Goal: Task Accomplishment & Management: Manage account settings

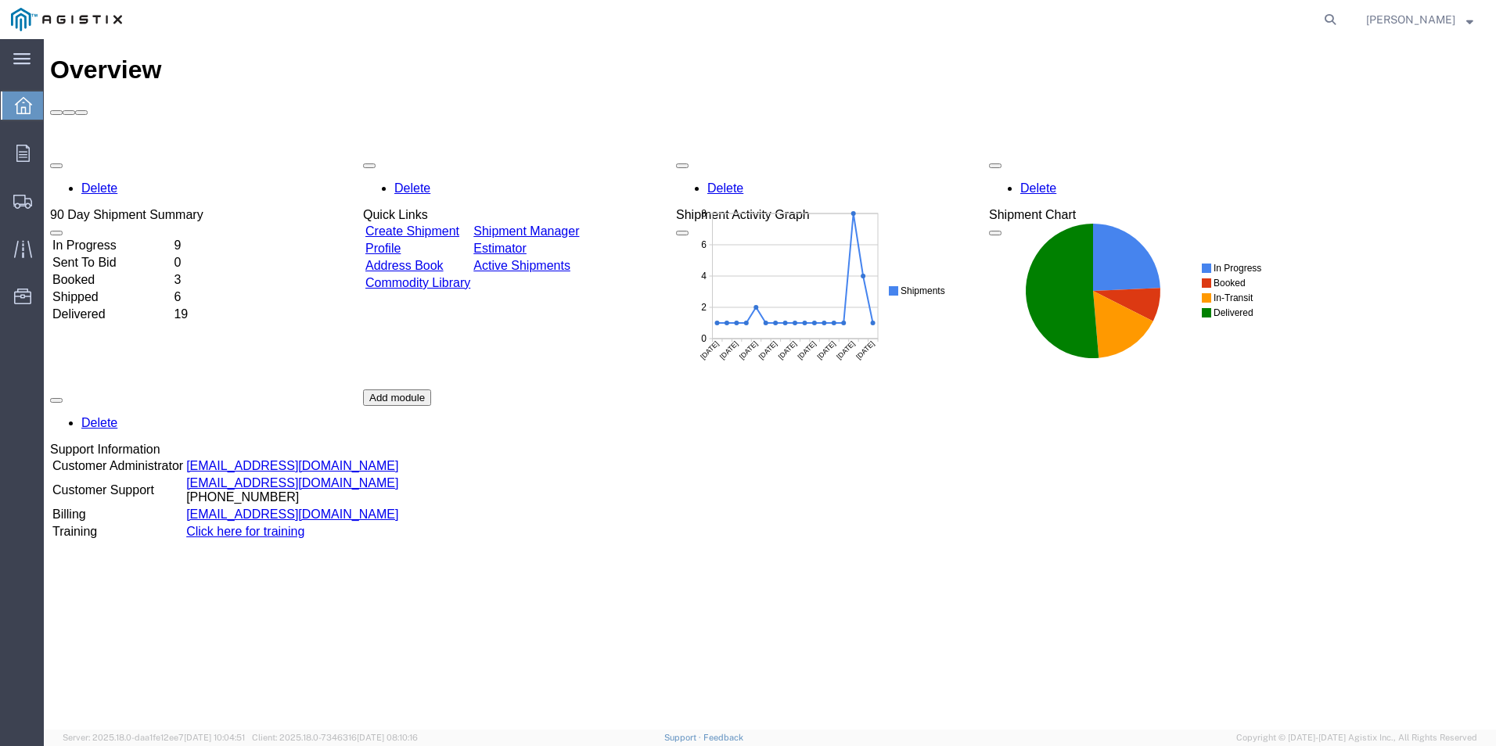
click at [579, 225] on link "Shipment Manager" at bounding box center [526, 231] width 106 height 13
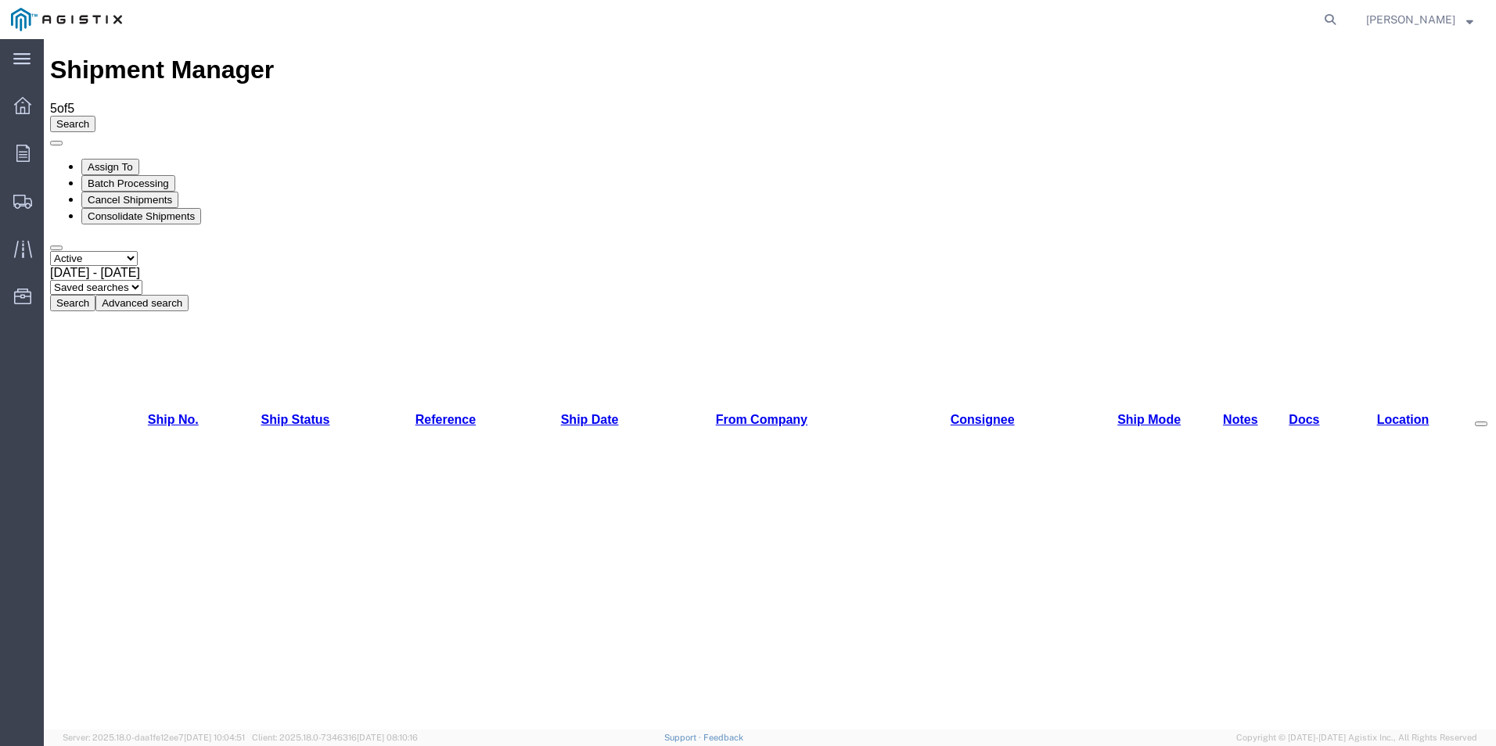
checkbox input "true"
drag, startPoint x: 63, startPoint y: 180, endPoint x: 518, endPoint y: 460, distance: 534.6
click at [142, 280] on select "Saved searches" at bounding box center [96, 287] width 92 height 15
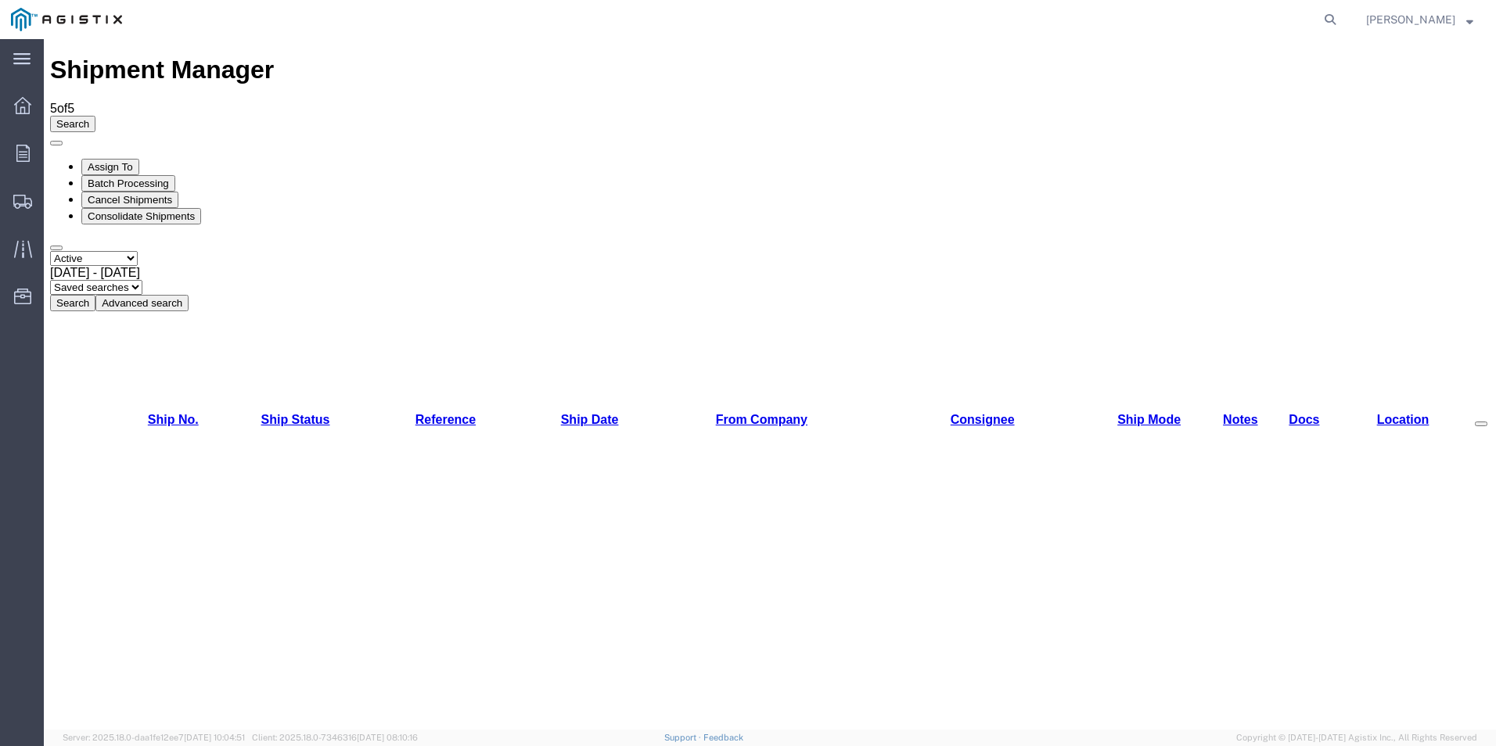
click at [706, 251] on div "Select status Active All Shipments Approved Booked Canceled Delivered Denied Ne…" at bounding box center [770, 281] width 1440 height 60
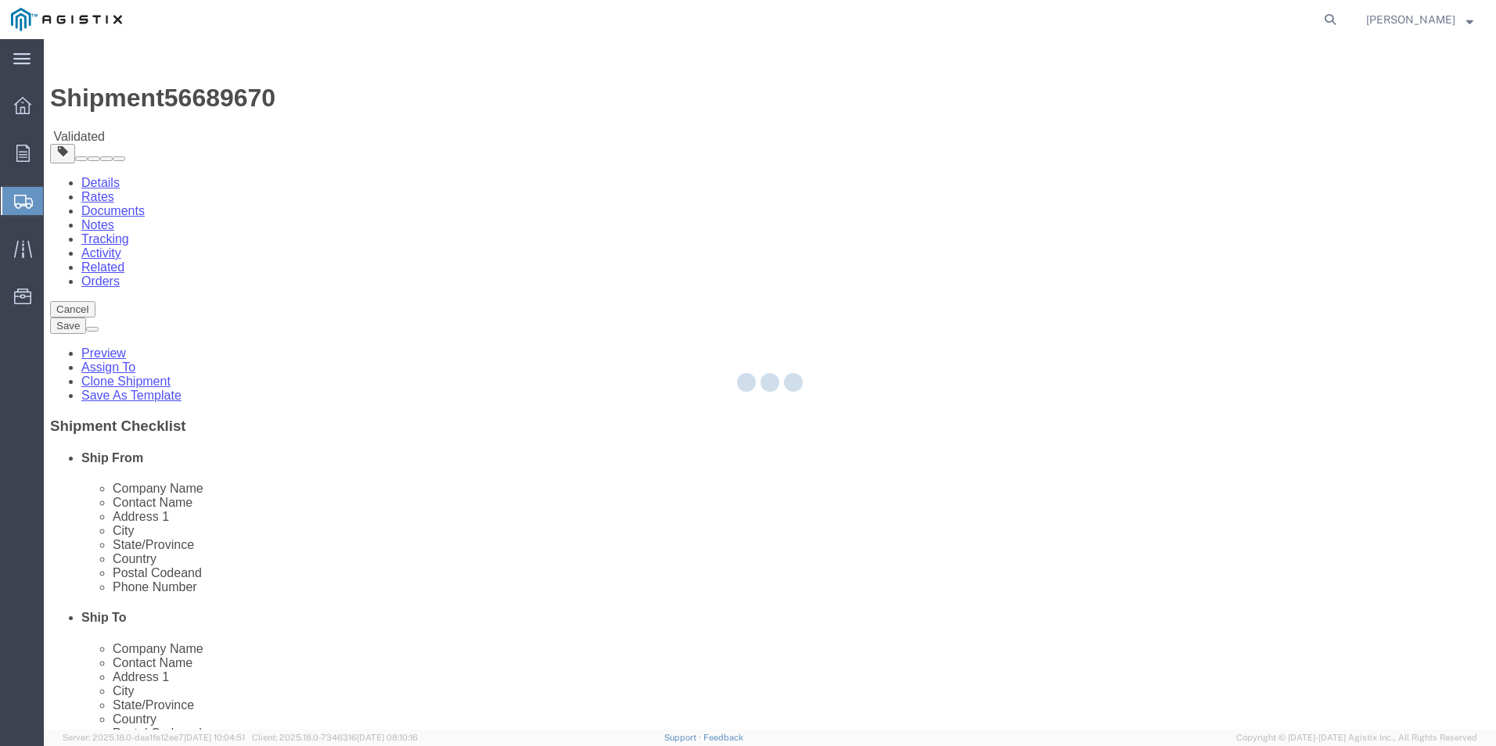
select select
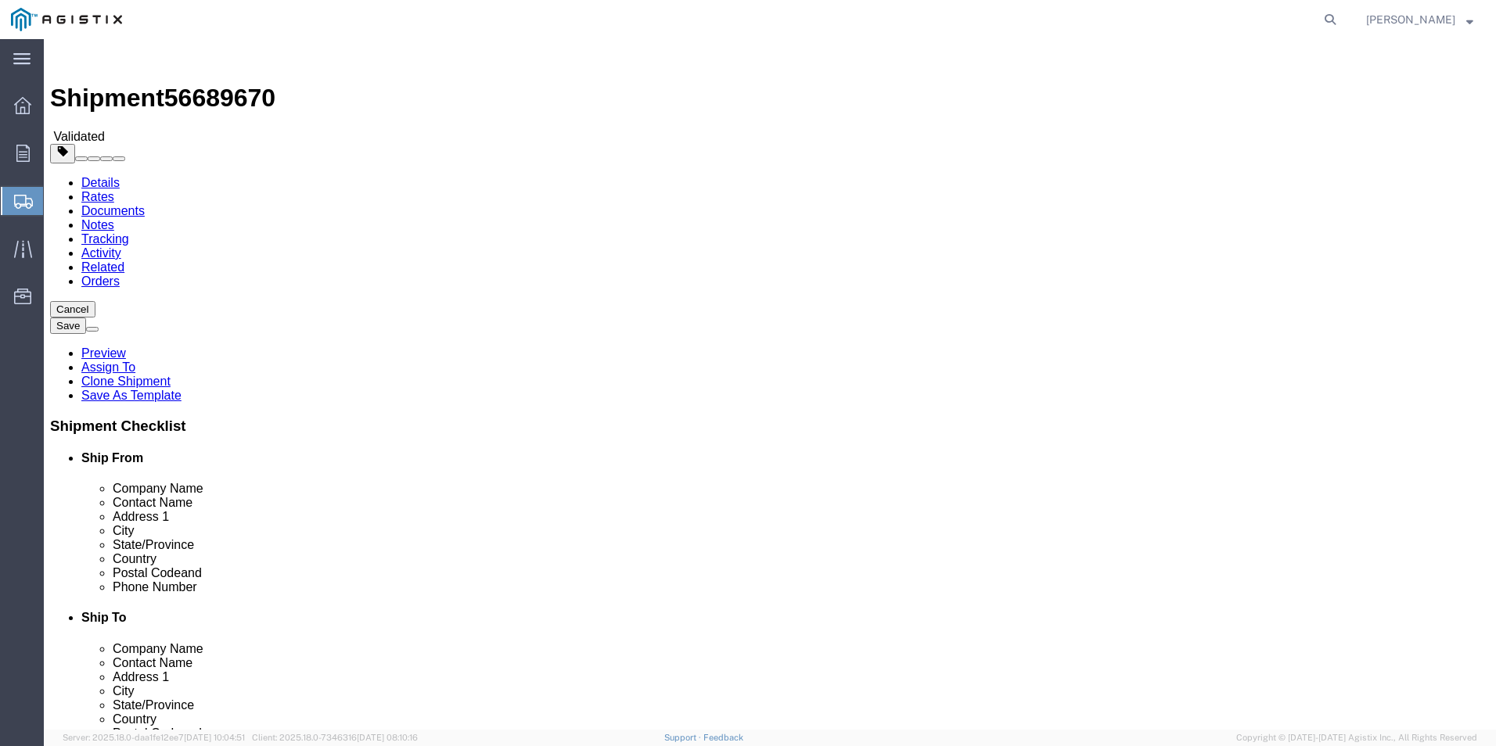
click button "Cancel"
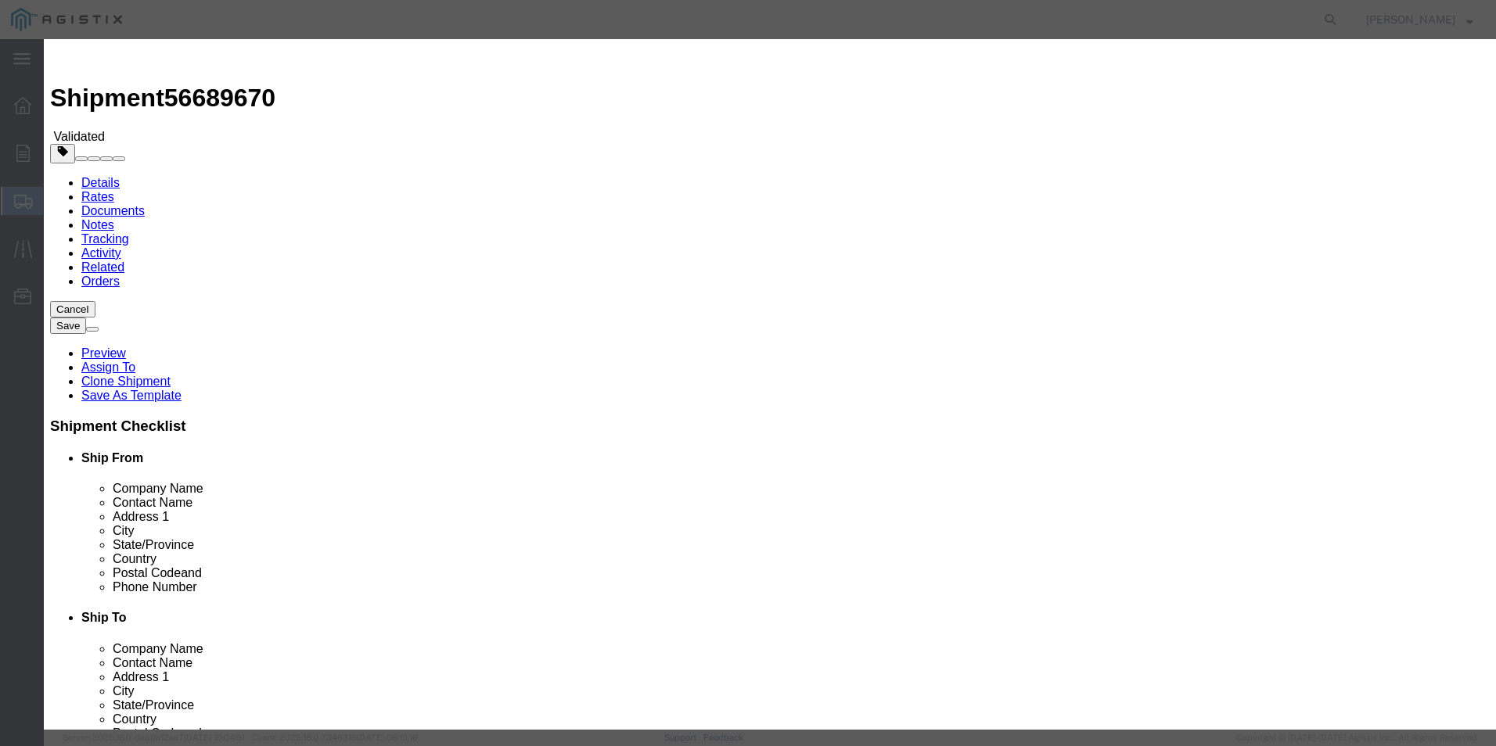
click button "Yes"
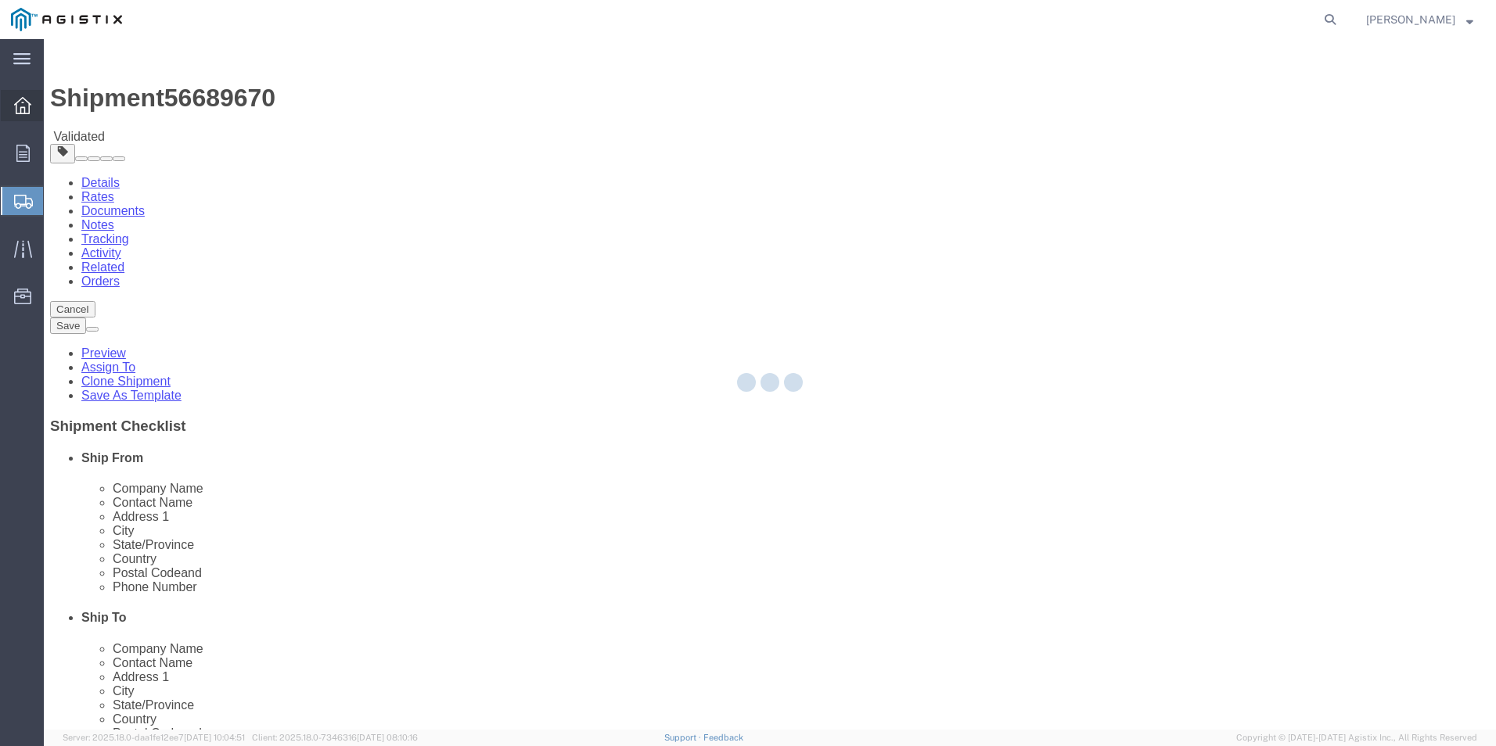
click at [27, 110] on icon at bounding box center [22, 105] width 17 height 17
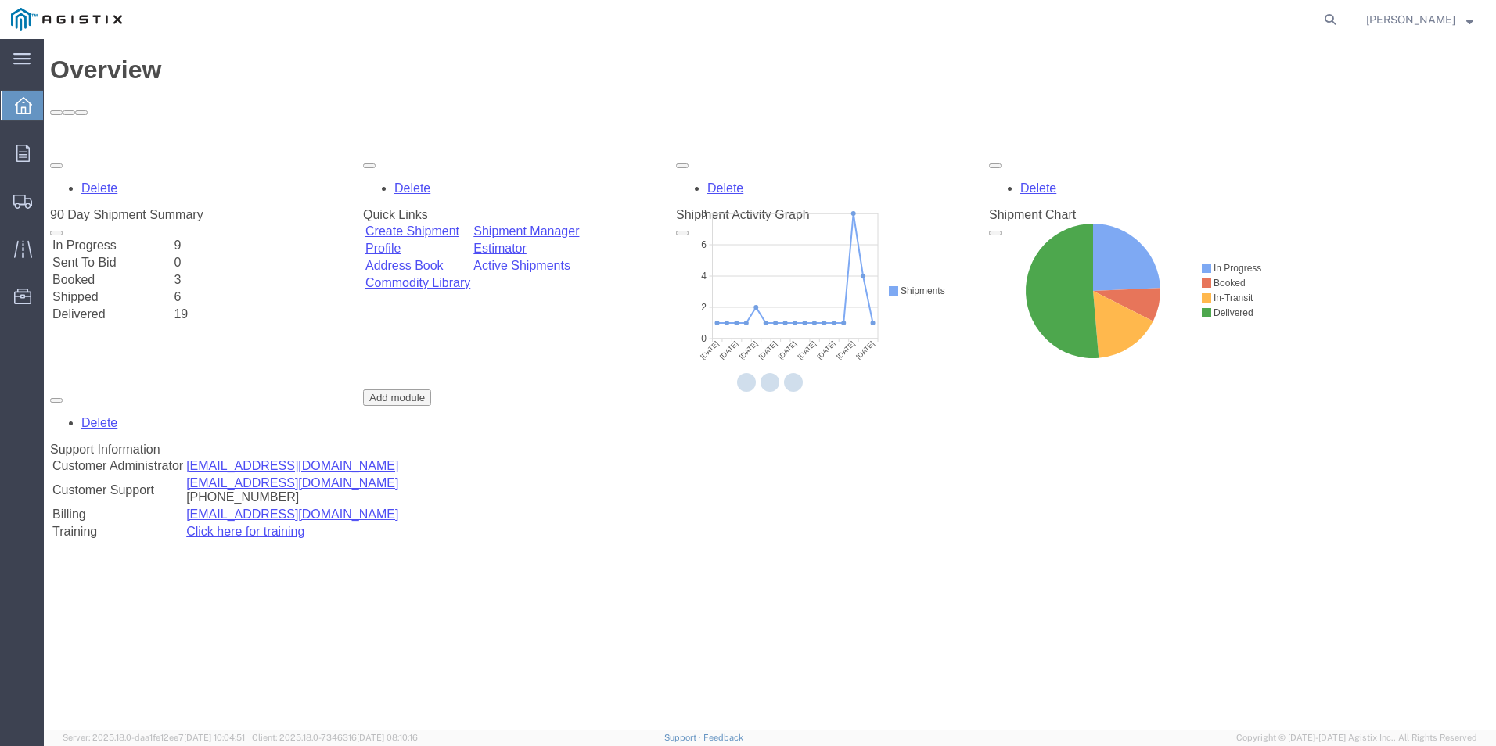
click at [604, 145] on div at bounding box center [770, 384] width 1452 height 691
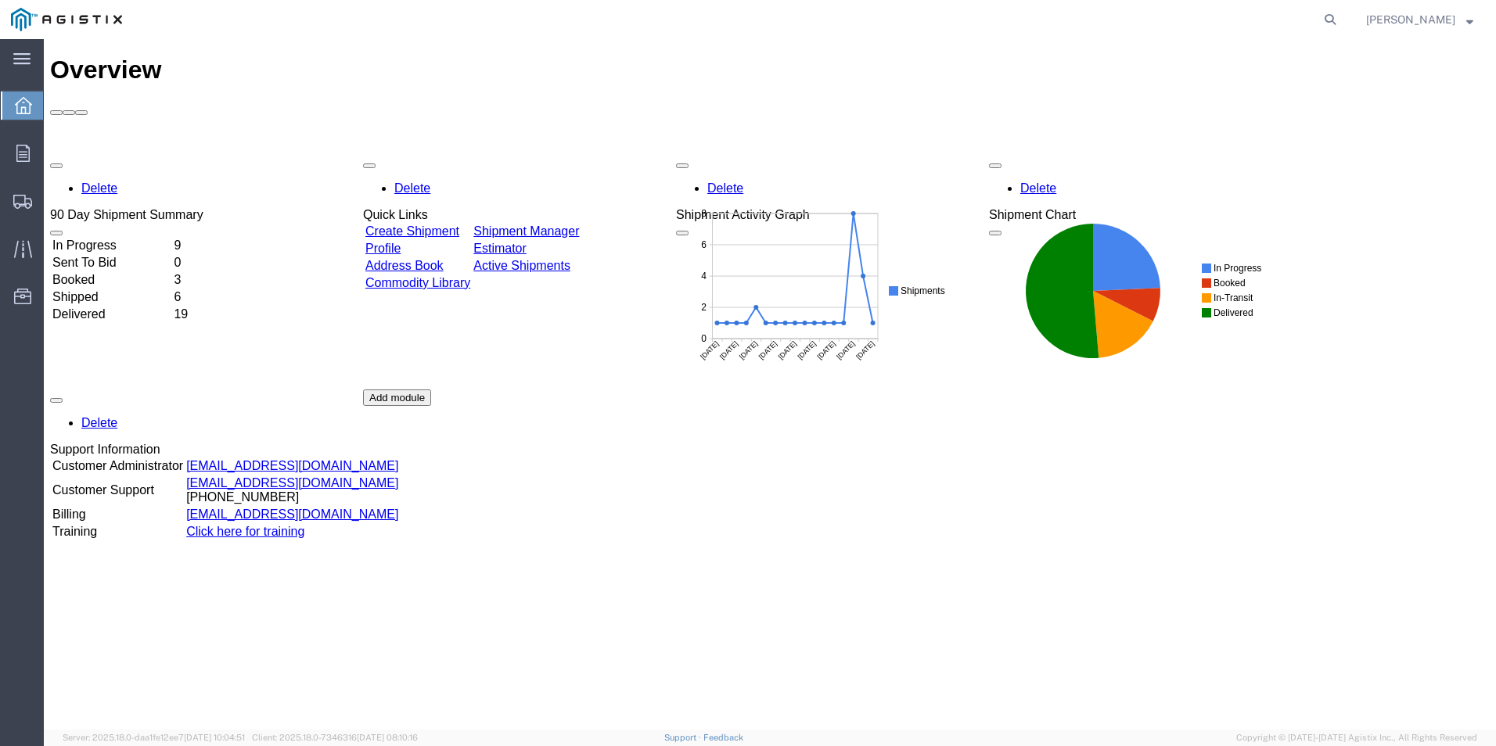
click at [579, 225] on link "Shipment Manager" at bounding box center [526, 231] width 106 height 13
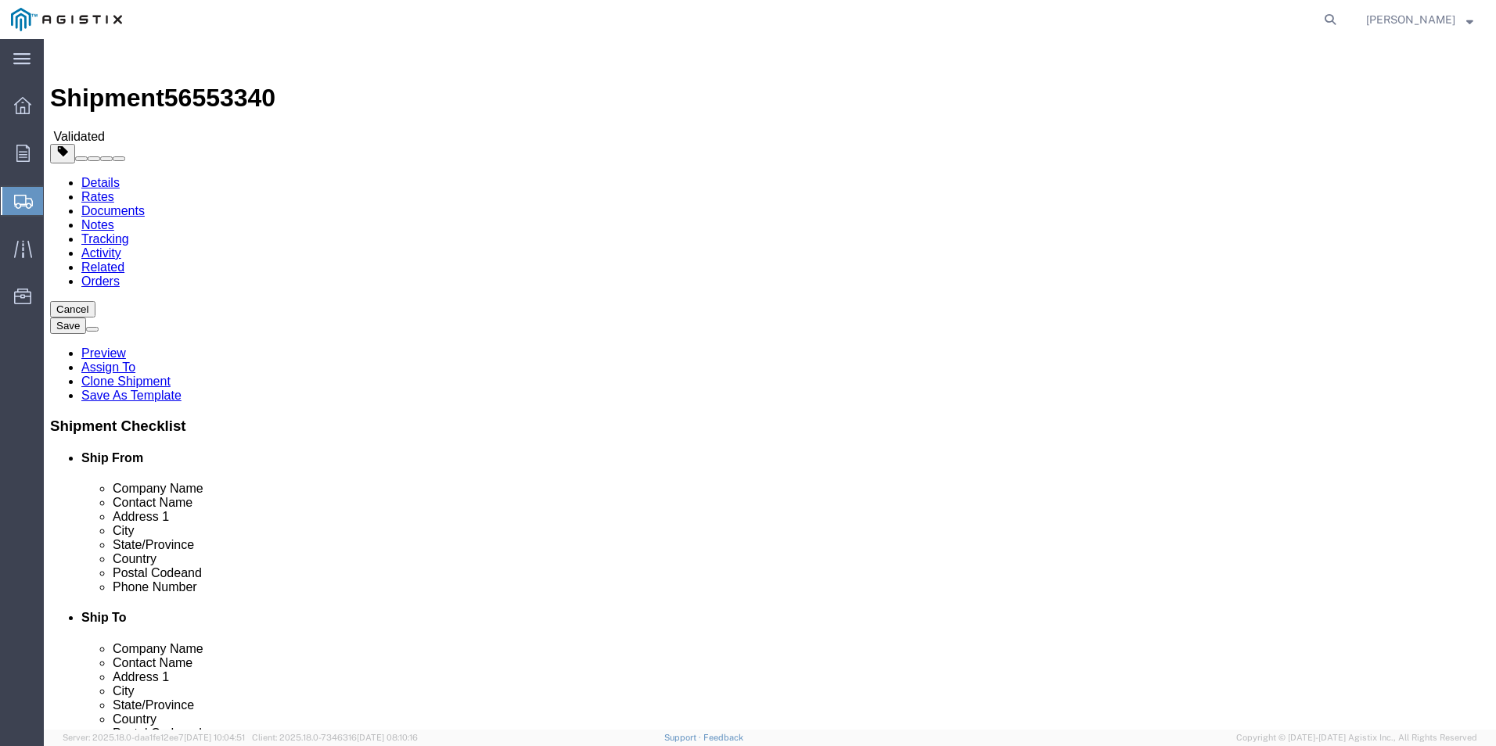
click button "Cancel"
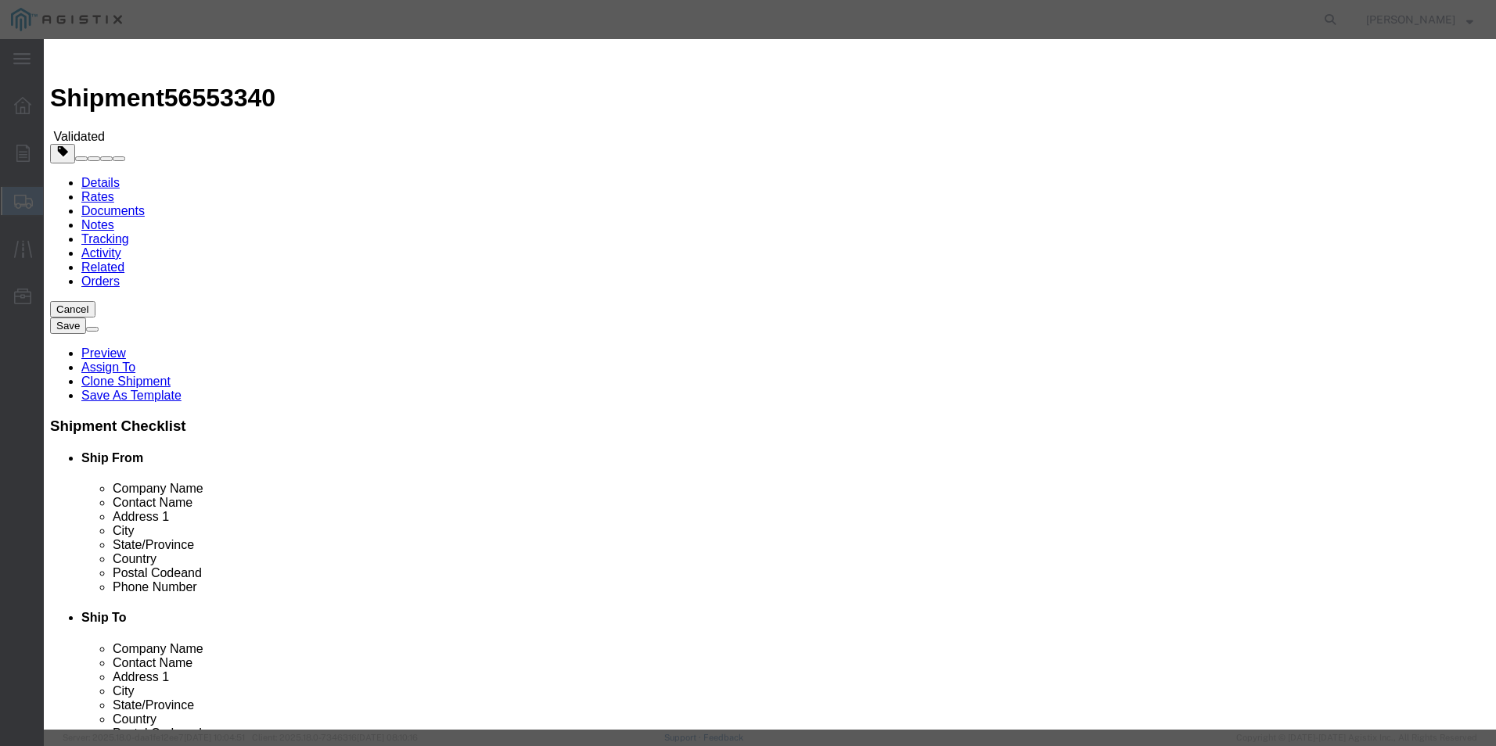
click button "Yes"
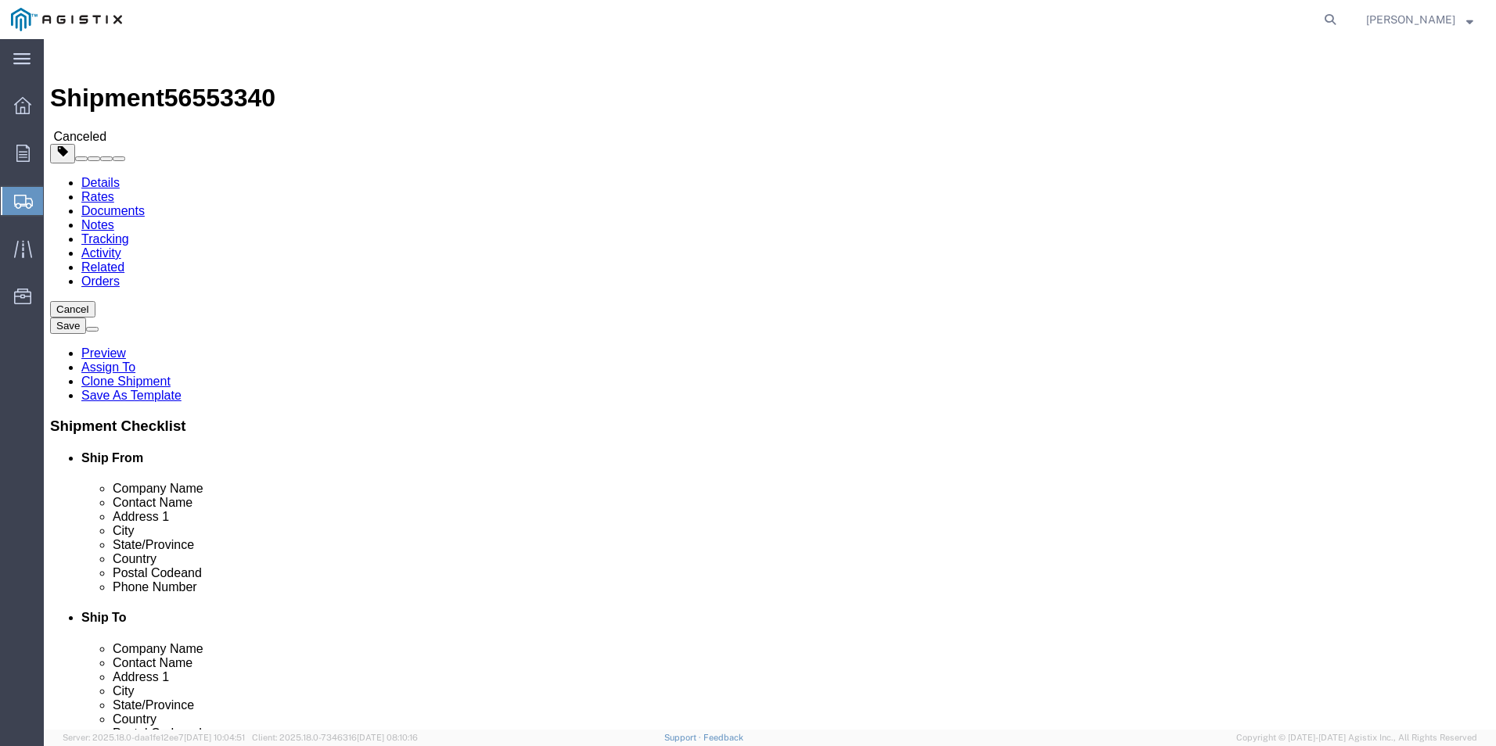
click div "Leg 1 -"
click at [16, 115] on div at bounding box center [23, 105] width 44 height 31
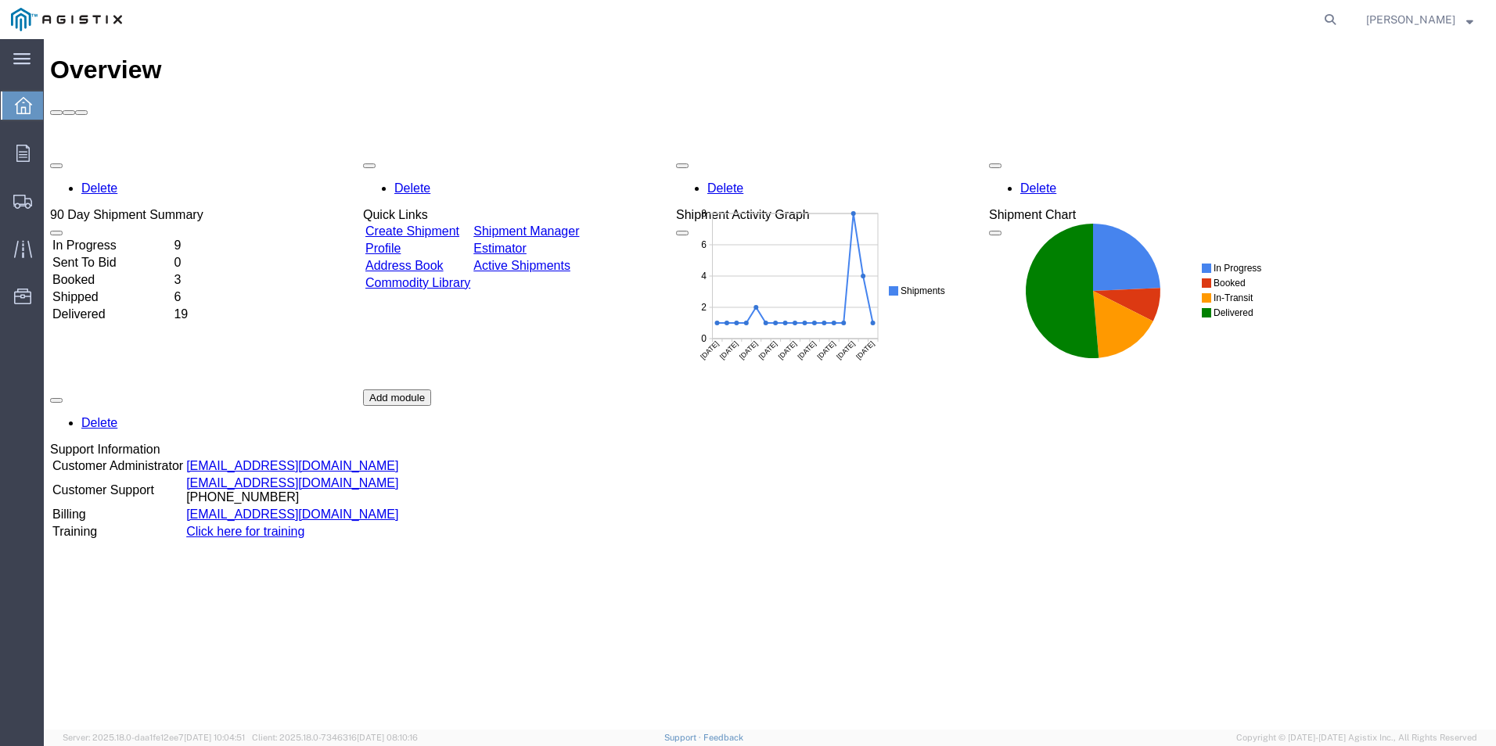
click at [579, 225] on link "Shipment Manager" at bounding box center [526, 231] width 106 height 13
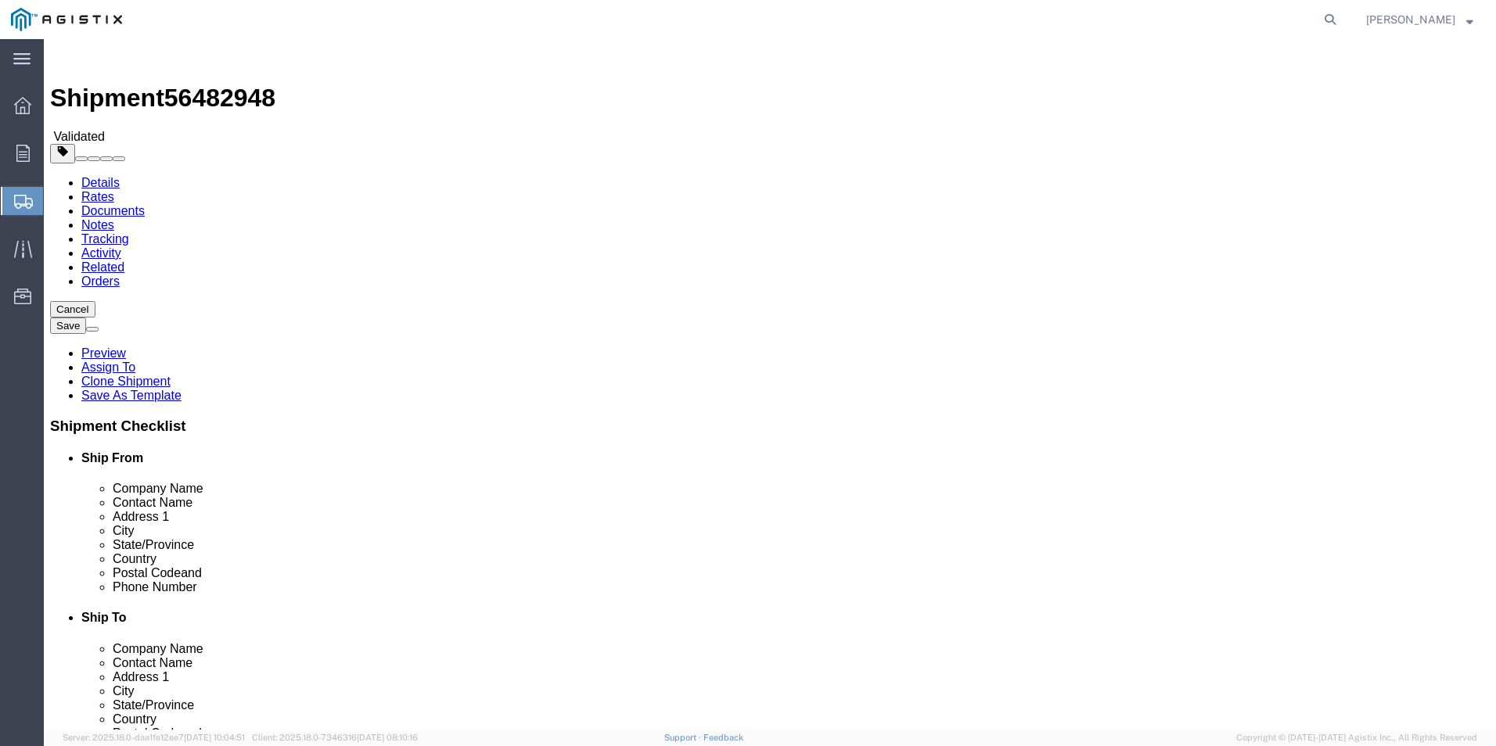
click button "Cancel"
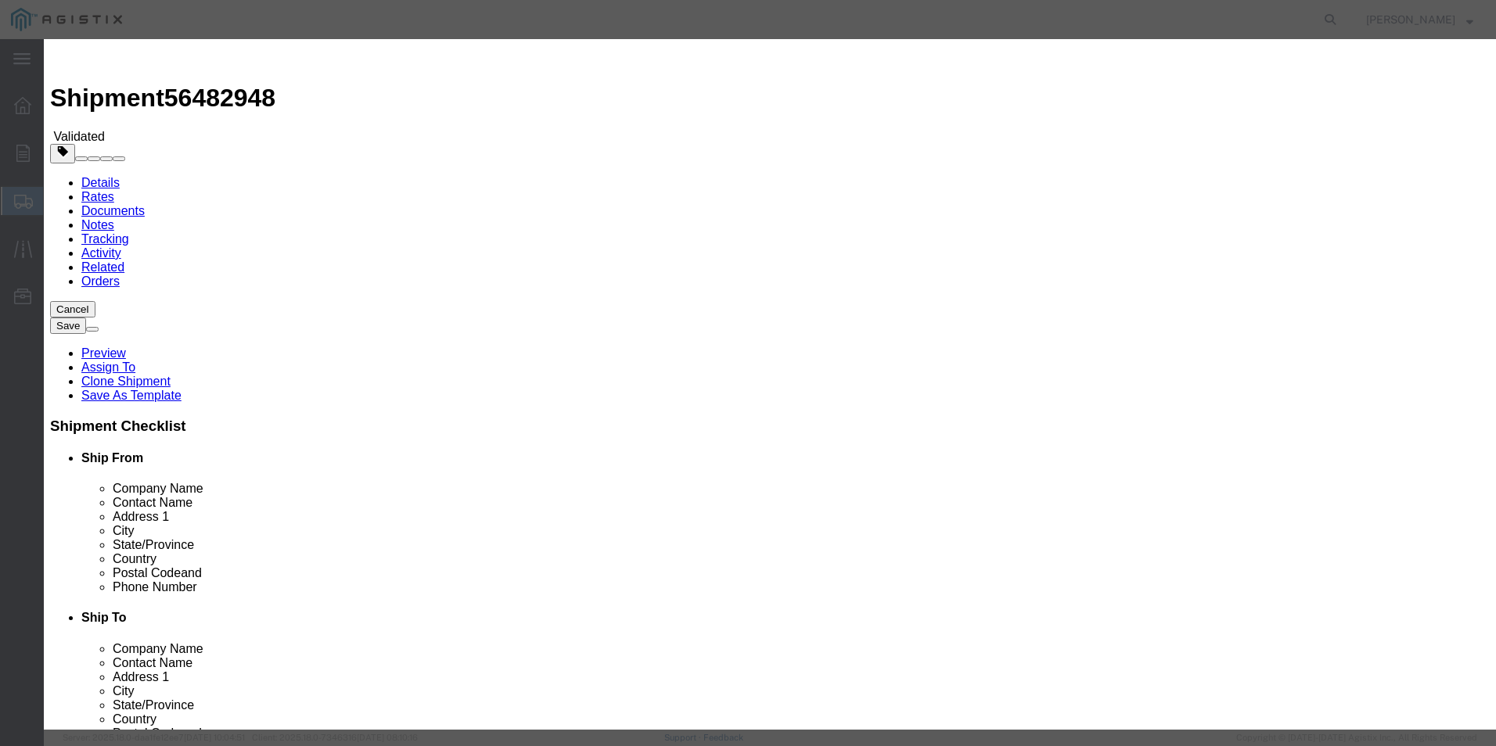
click button "Yes"
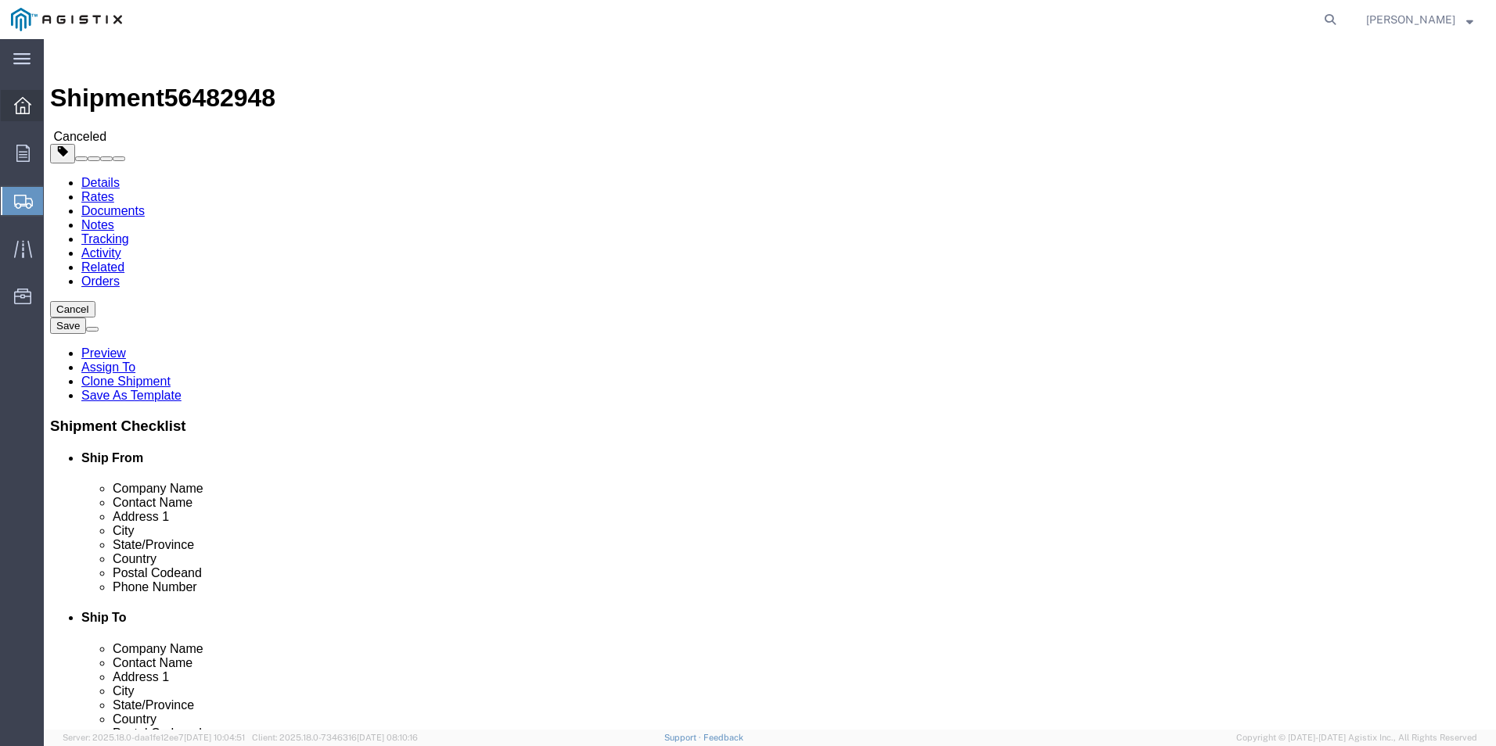
click at [21, 111] on icon at bounding box center [22, 105] width 17 height 17
